Goal: Information Seeking & Learning: Learn about a topic

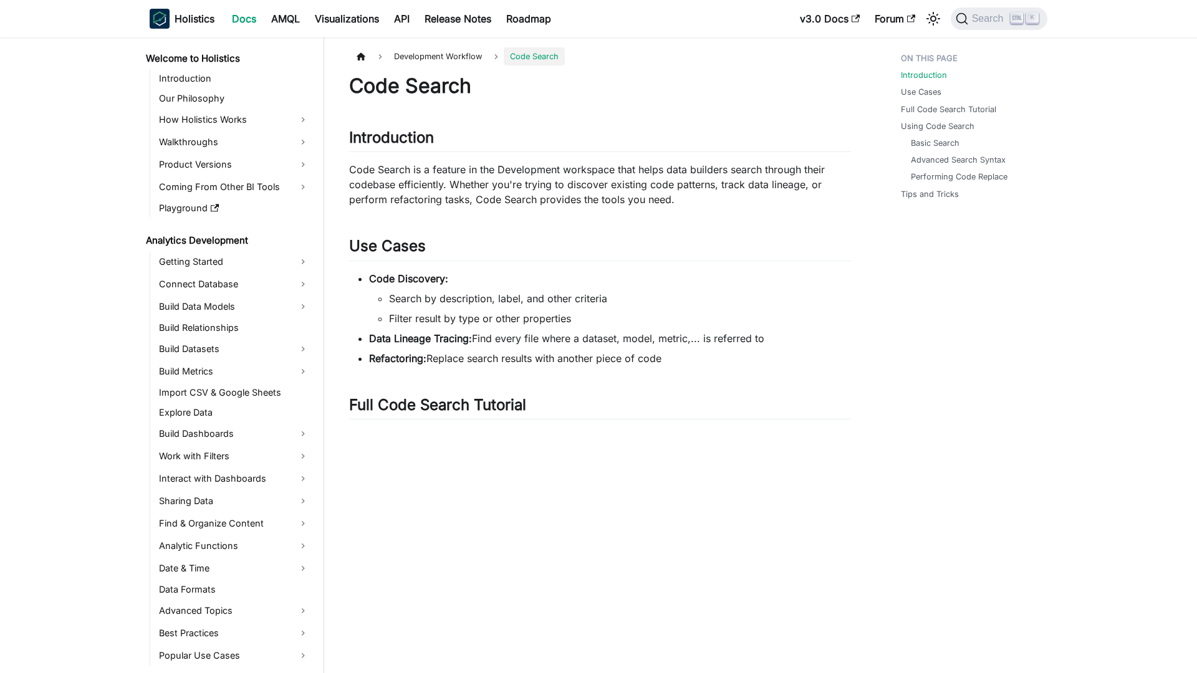
scroll to position [504, 0]
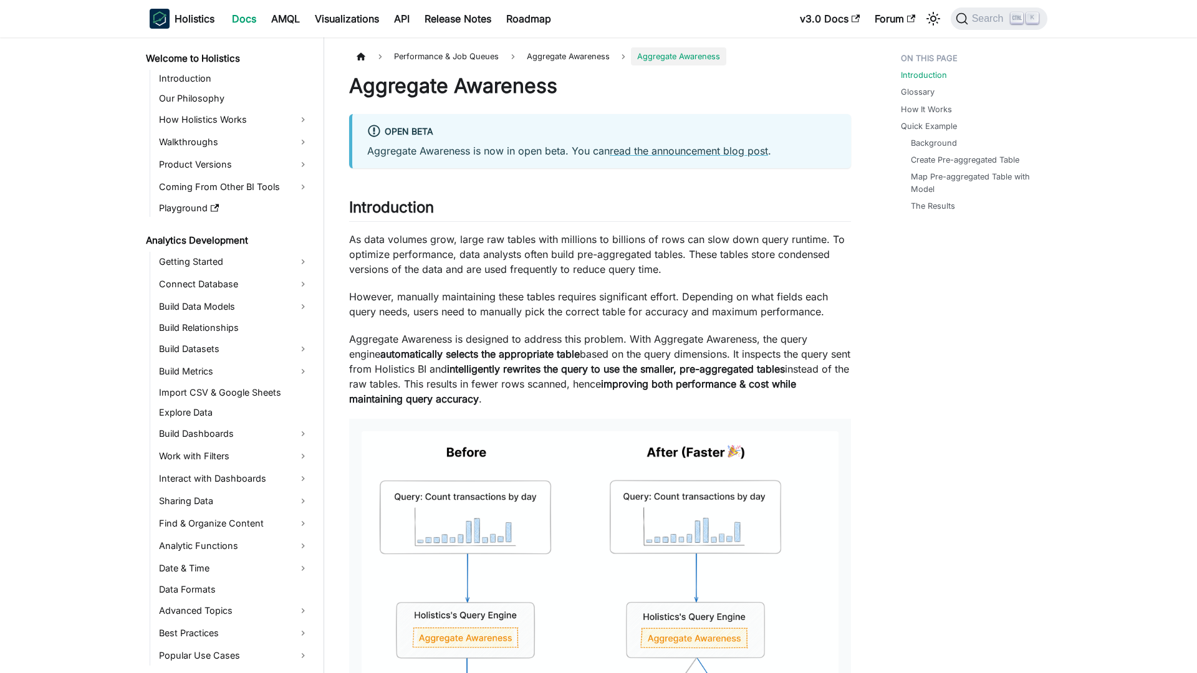
scroll to position [778, 0]
